Goal: Find specific page/section: Find specific page/section

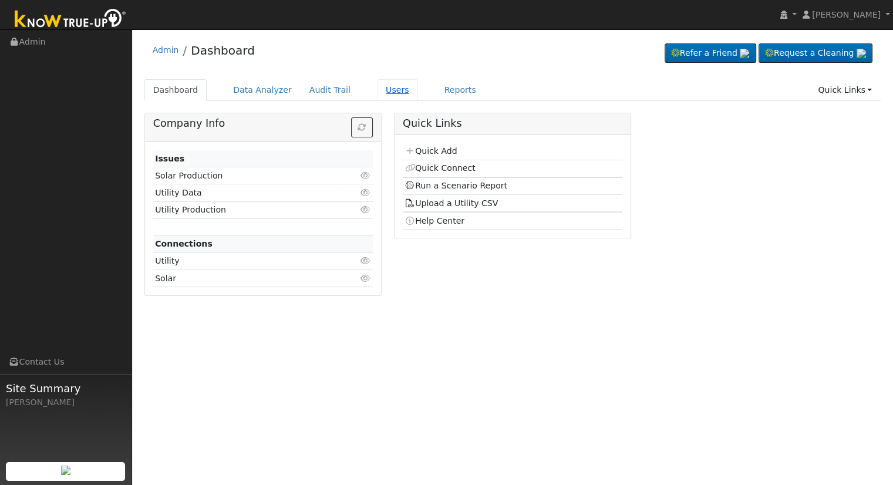
click at [377, 93] on link "Users" at bounding box center [397, 90] width 41 height 22
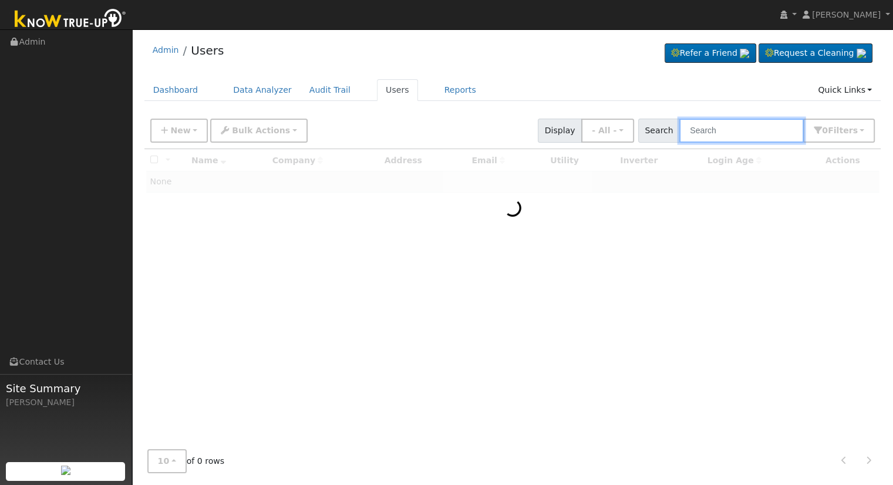
click at [728, 130] on input "text" at bounding box center [742, 131] width 125 height 24
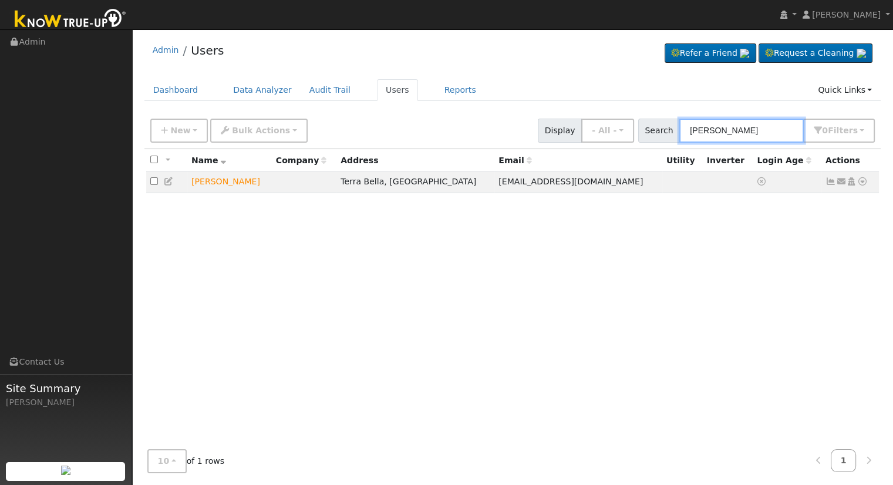
type input "andrew kis"
